Goal: Information Seeking & Learning: Stay updated

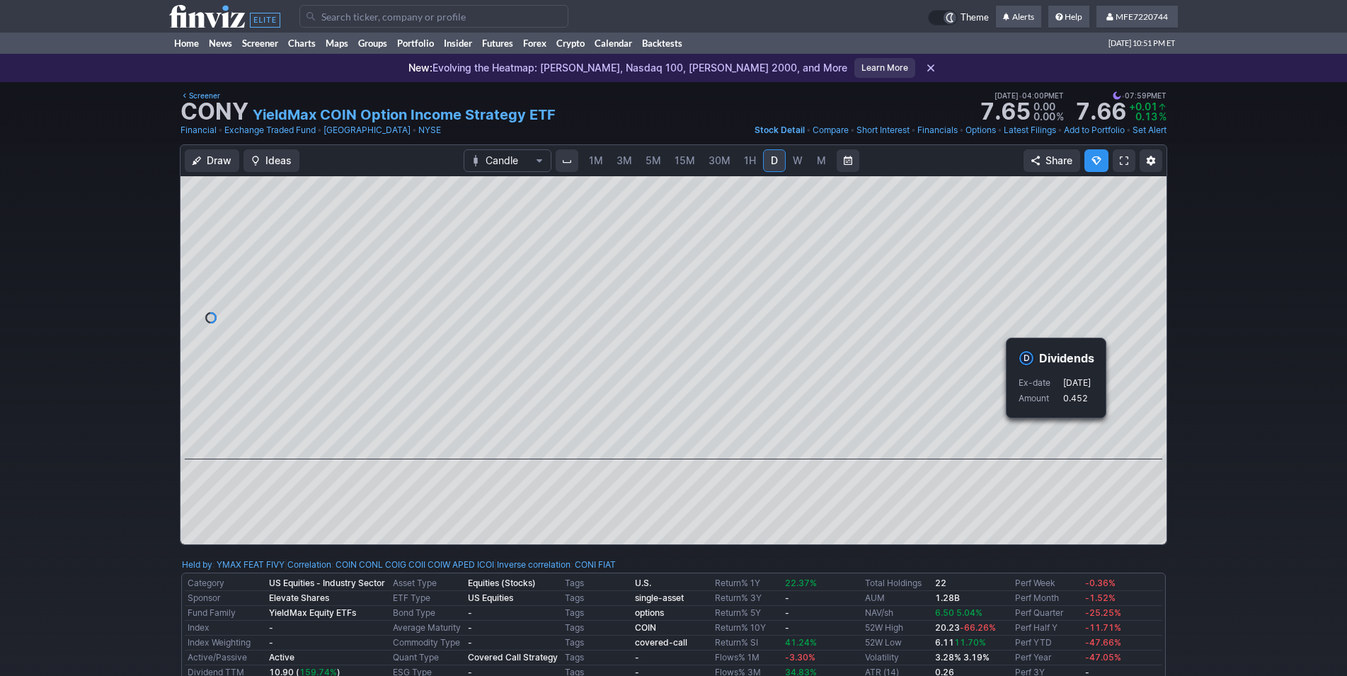
click at [1208, 440] on div "Draw Ideas Candle 1M 3M 5M 15M 30M 1H D W M Share" at bounding box center [673, 350] width 1347 height 412
